Goal: Task Accomplishment & Management: Use online tool/utility

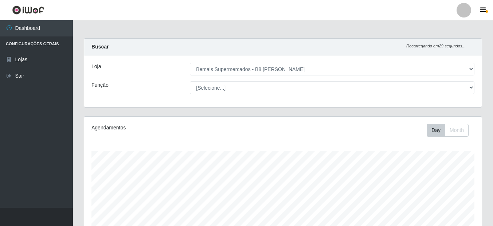
select select "413"
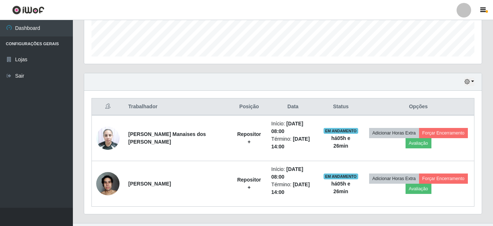
scroll to position [151, 397]
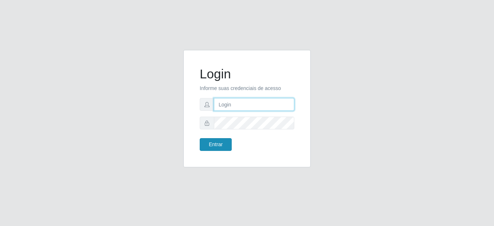
type input "mariabemais@B8"
click at [206, 147] on button "Entrar" at bounding box center [216, 144] width 32 height 13
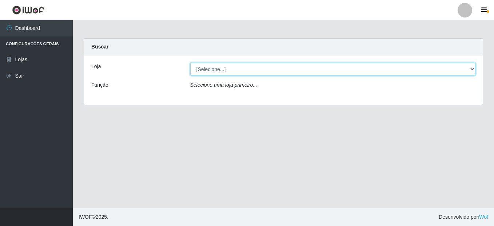
click at [232, 71] on select "[Selecione...] Bemais Supermercados - B8 Valentina" at bounding box center [333, 69] width 286 height 13
select select "413"
click at [190, 63] on select "[Selecione...] Bemais Supermercados - B8 Valentina" at bounding box center [333, 69] width 286 height 13
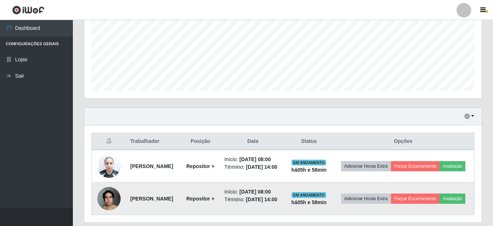
scroll to position [204, 0]
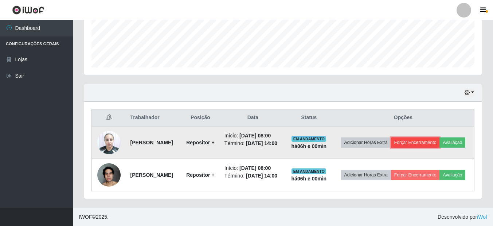
click at [439, 137] on button "Forçar Encerramento" at bounding box center [415, 142] width 49 height 10
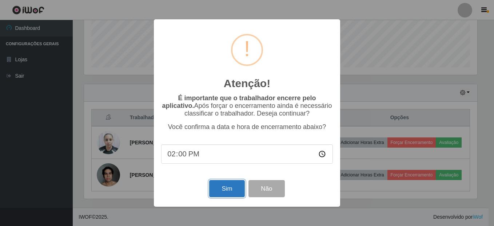
click at [215, 187] on button "Sim" at bounding box center [226, 188] width 35 height 17
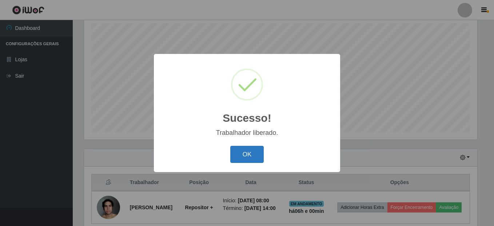
click at [246, 151] on button "OK" at bounding box center [247, 154] width 34 height 17
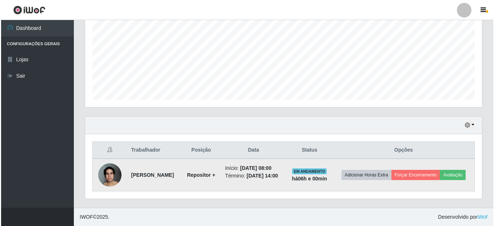
scroll to position [166, 0]
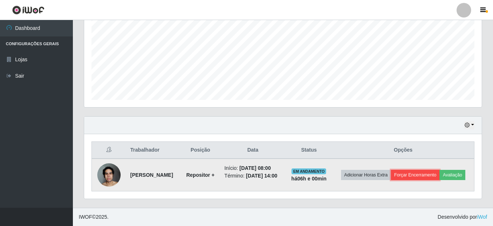
click at [424, 170] on button "Forçar Encerramento" at bounding box center [415, 175] width 49 height 10
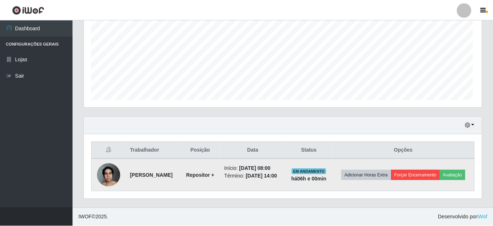
scroll to position [151, 393]
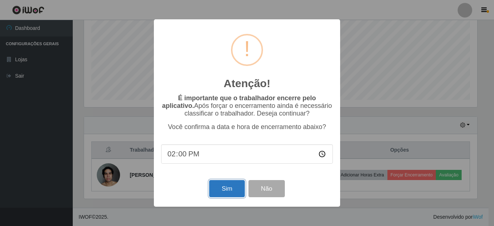
click at [220, 193] on button "Sim" at bounding box center [226, 188] width 35 height 17
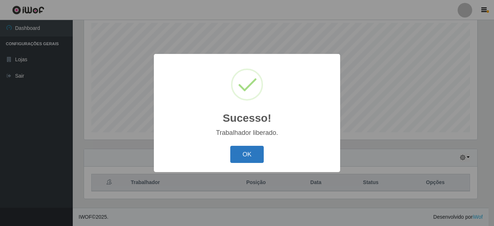
click at [244, 152] on button "OK" at bounding box center [247, 154] width 34 height 17
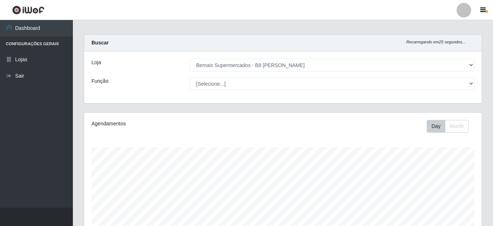
scroll to position [0, 0]
